Goal: Task Accomplishment & Management: Complete application form

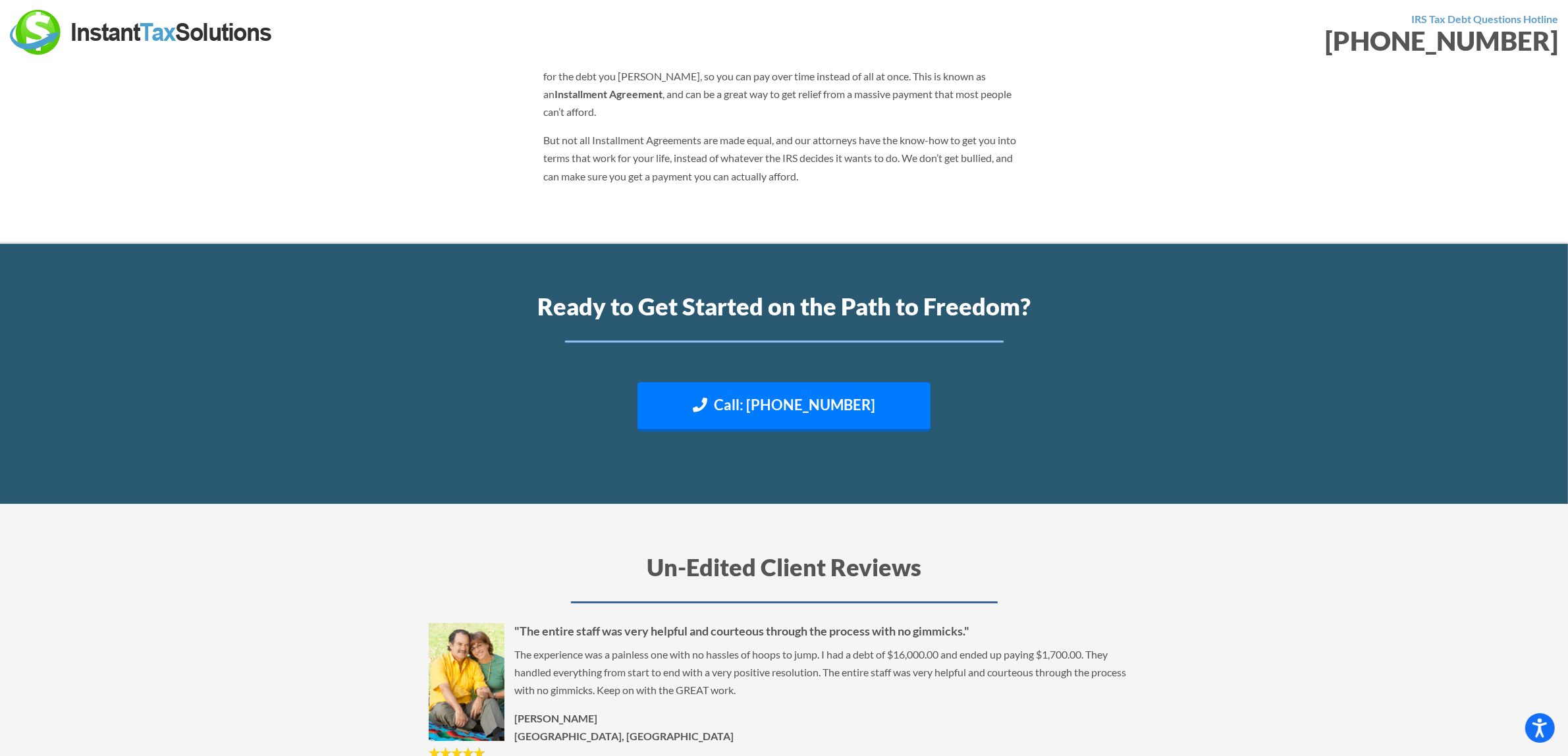
scroll to position [6747, 0]
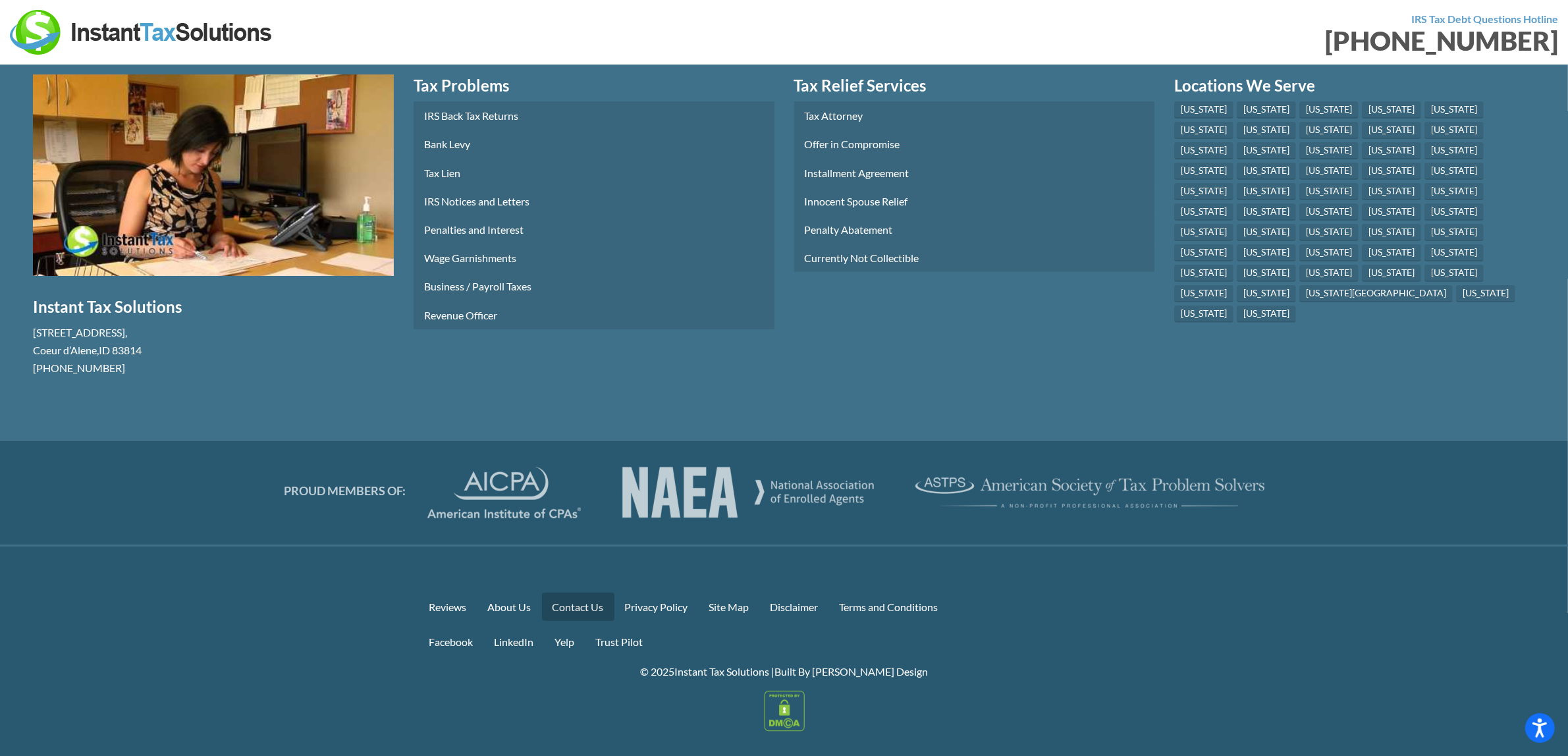
click at [594, 593] on link "Contact Us" at bounding box center [579, 607] width 73 height 28
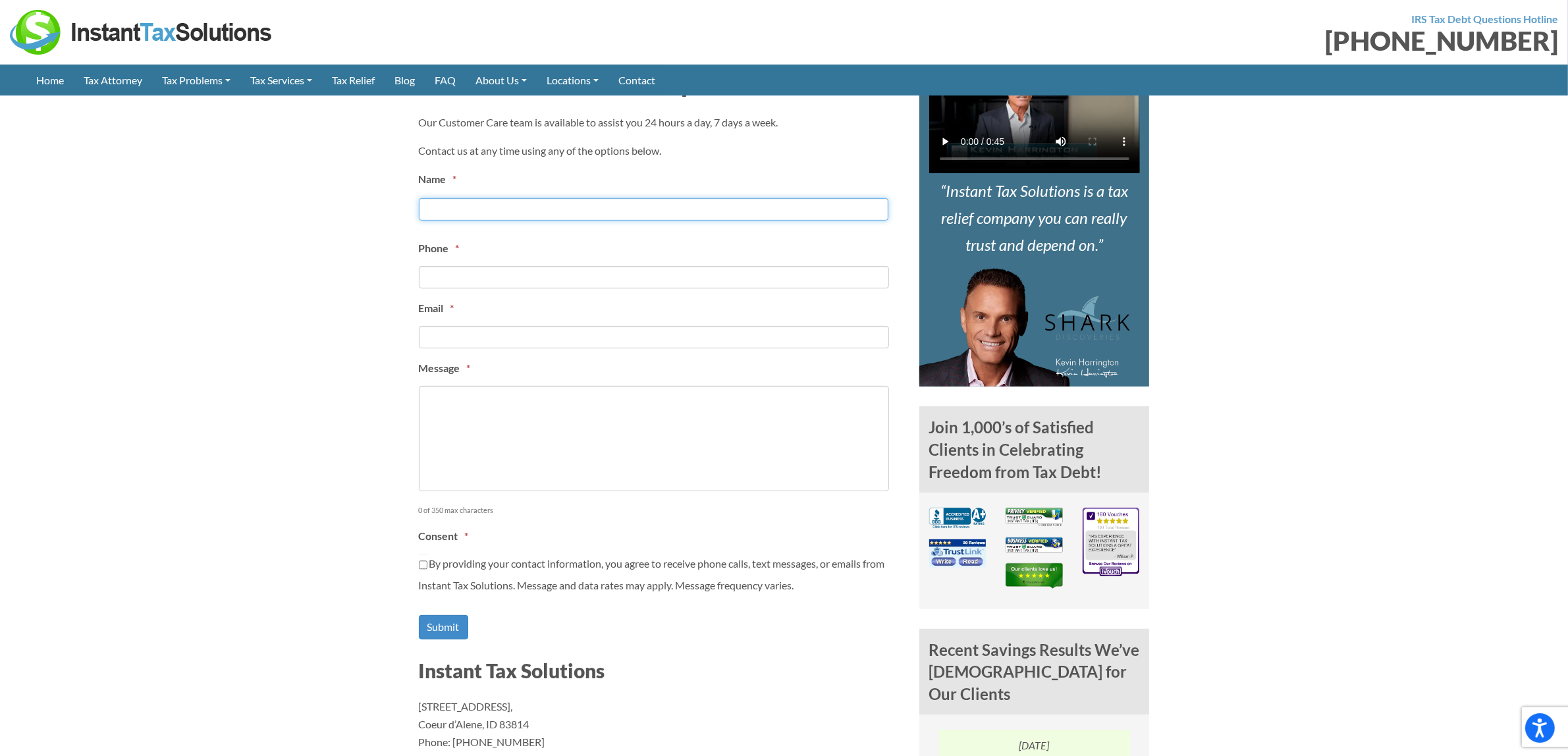
click at [667, 211] on input "First" at bounding box center [653, 209] width 469 height 22
type input "Jordan Visser"
type input "3853372185"
type input "jordan.visser@integribridge.com"
type input "(385) 337-2185"
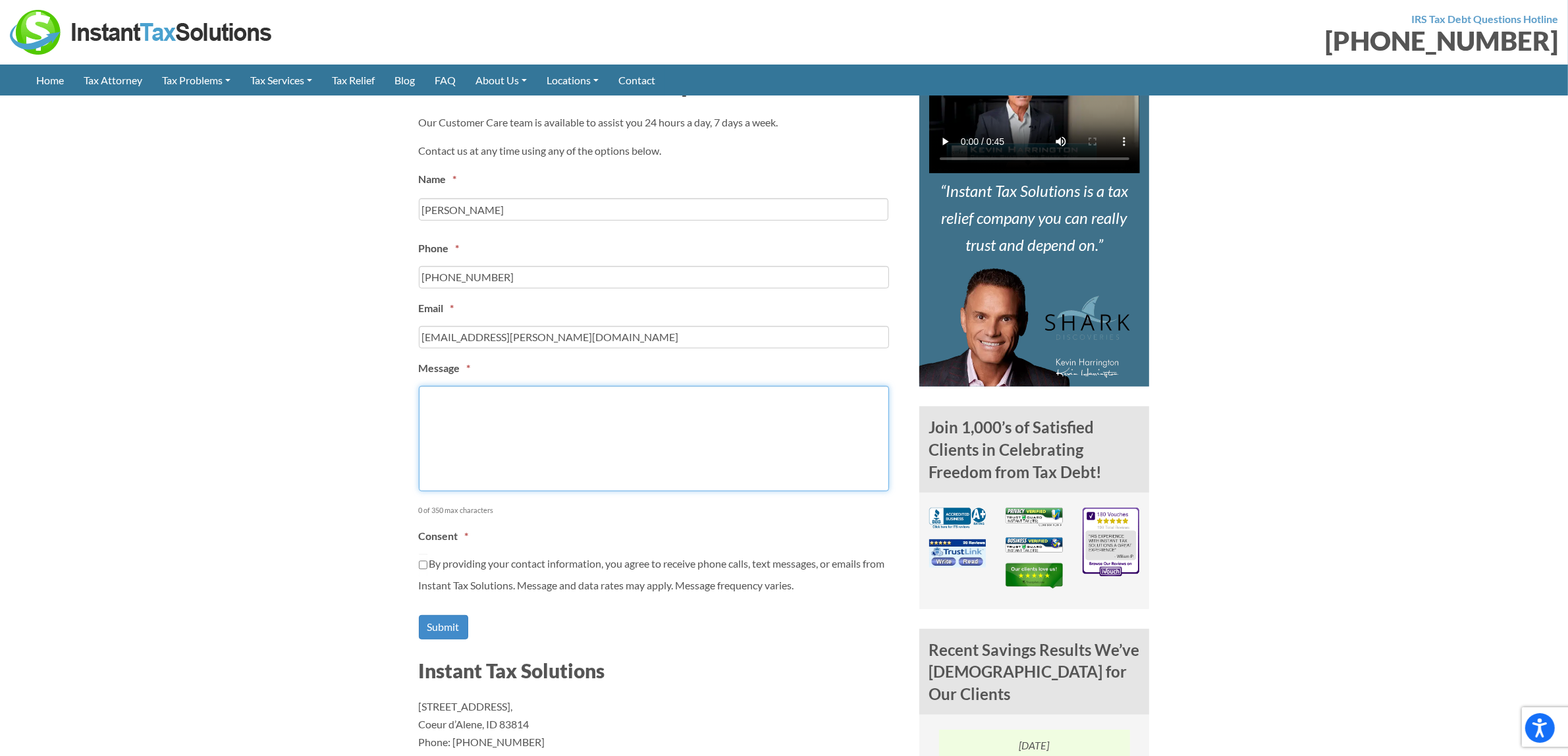
click at [553, 462] on textarea "Message *" at bounding box center [654, 438] width 470 height 106
paste textarea "Hello, I have several buyers that are interested in purchasing legal consultant…"
type textarea "Hello, I have several buyers that are interested in purchasing legal consultant…"
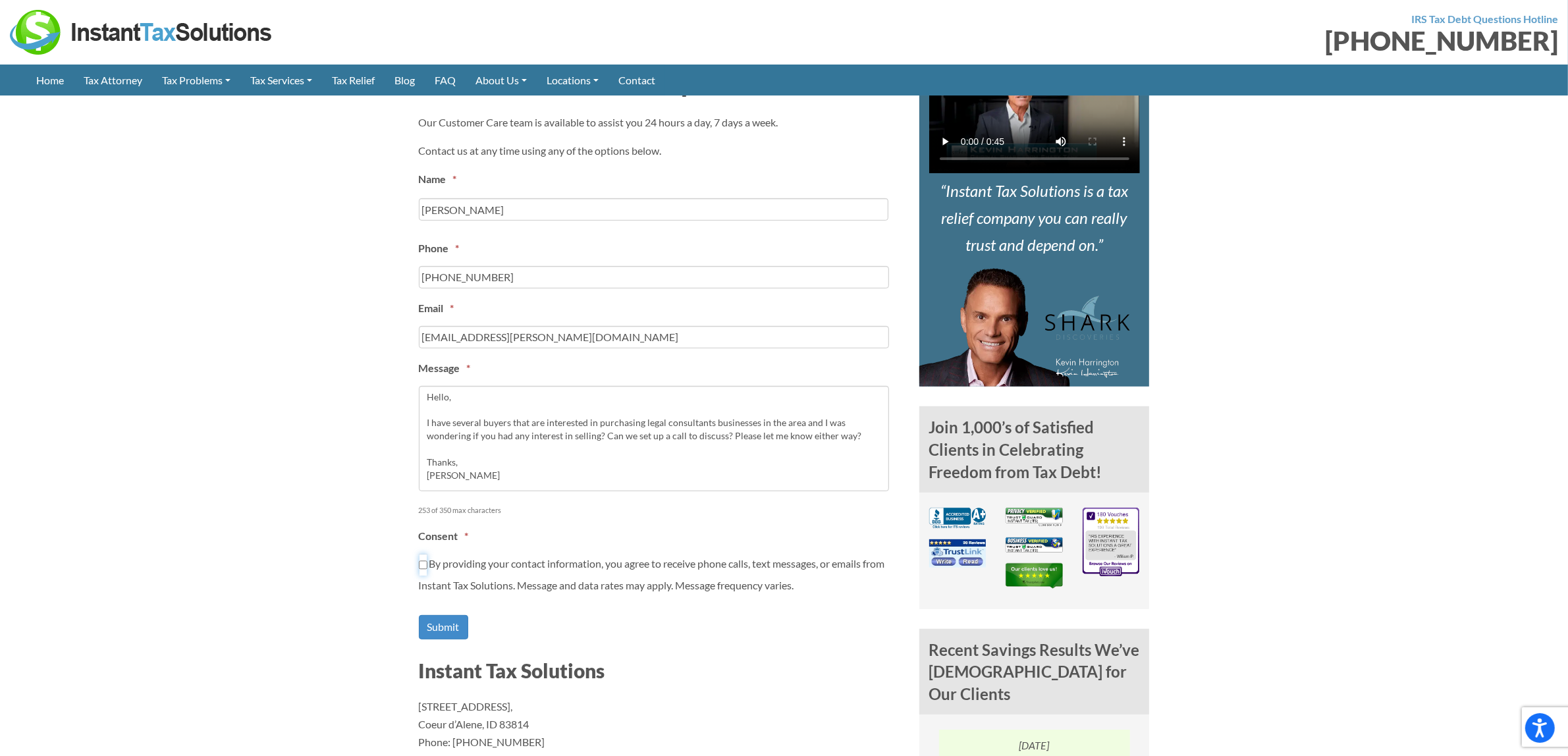
click at [419, 554] on input "By providing your contact information, you agree to receive phone calls, text m…" at bounding box center [423, 564] width 9 height 22
checkbox input "true"
click at [419, 615] on input "Submit" at bounding box center [444, 626] width 50 height 24
